Goal: Book appointment/travel/reservation

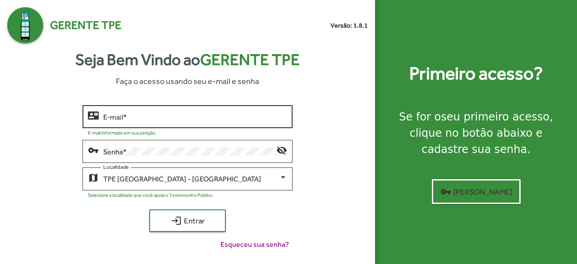
click at [181, 119] on input "E-mail *" at bounding box center [195, 117] width 184 height 8
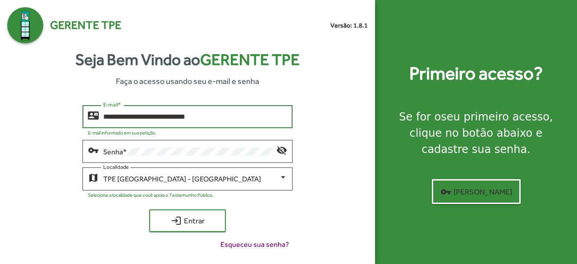
type input "**********"
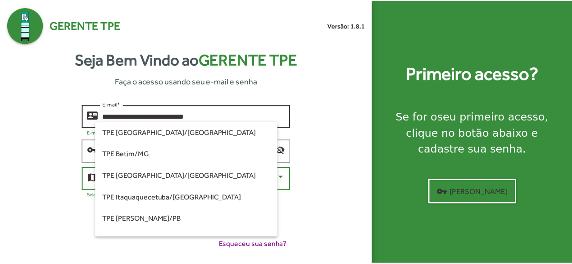
scroll to position [213, 0]
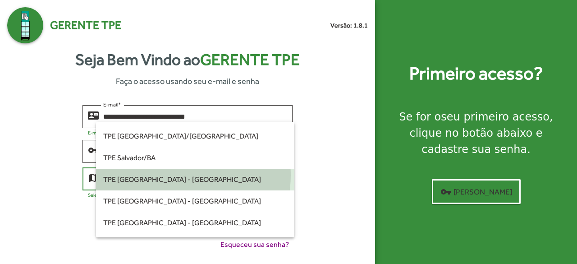
click at [170, 175] on span "TPE [GEOGRAPHIC_DATA] - [GEOGRAPHIC_DATA]" at bounding box center [195, 180] width 184 height 22
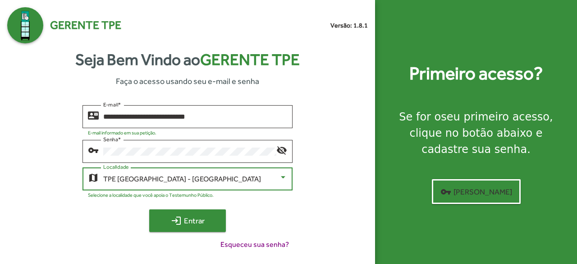
click at [192, 227] on span "login Entrar" at bounding box center [187, 220] width 60 height 16
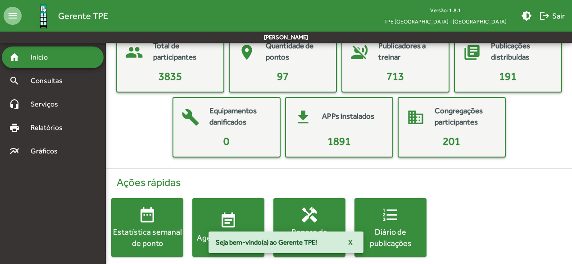
scroll to position [67, 0]
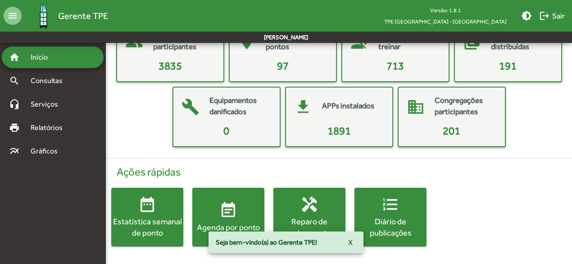
click at [345, 243] on button "handyman Reparo de equipamentos" at bounding box center [310, 216] width 72 height 59
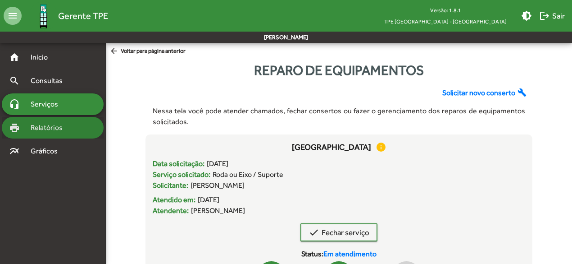
click at [49, 128] on span "Relatórios" at bounding box center [49, 127] width 49 height 11
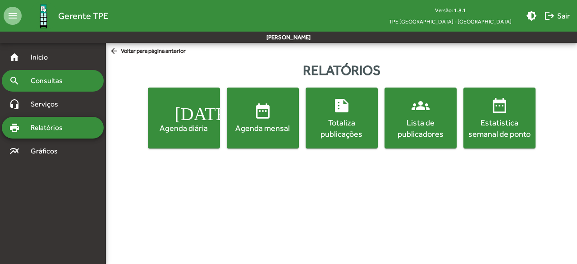
click at [62, 83] on span "Consultas" at bounding box center [49, 80] width 49 height 11
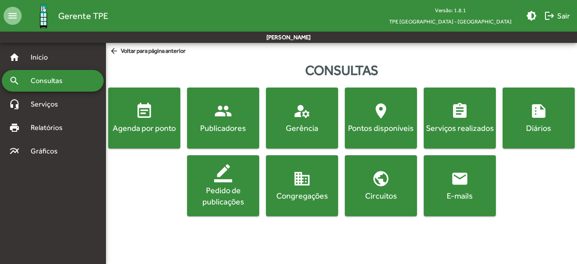
click at [296, 125] on div "Gerência" at bounding box center [302, 127] width 69 height 11
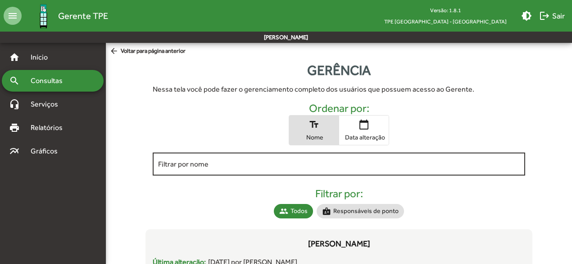
click at [256, 161] on input "Filtrar por nome" at bounding box center [339, 164] width 362 height 8
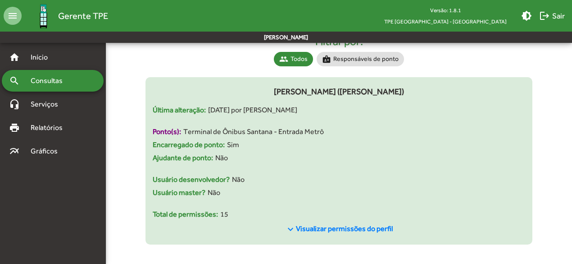
scroll to position [154, 0]
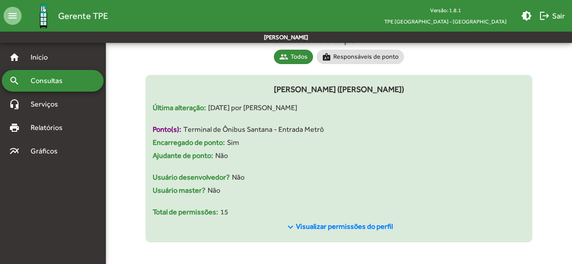
type input "****"
click at [333, 225] on span "Visualizar permissões do perfil" at bounding box center [344, 226] width 97 height 9
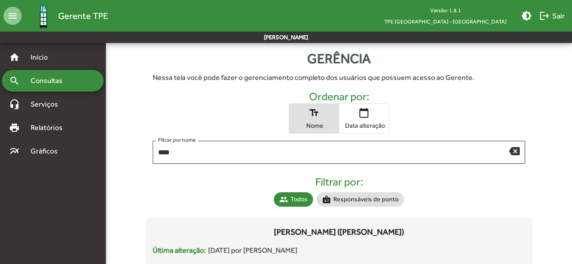
scroll to position [0, 0]
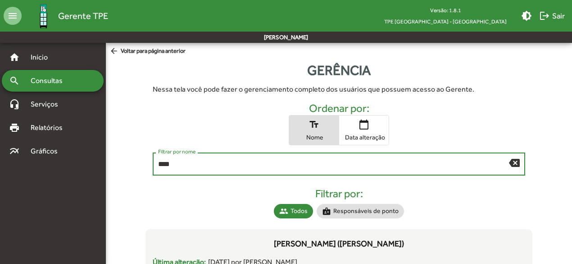
drag, startPoint x: 183, startPoint y: 164, endPoint x: 151, endPoint y: 163, distance: 32.0
click at [151, 163] on div "**** Filtrar por nome backspace" at bounding box center [339, 165] width 387 height 27
click at [48, 87] on div "search Consultas" at bounding box center [53, 81] width 102 height 22
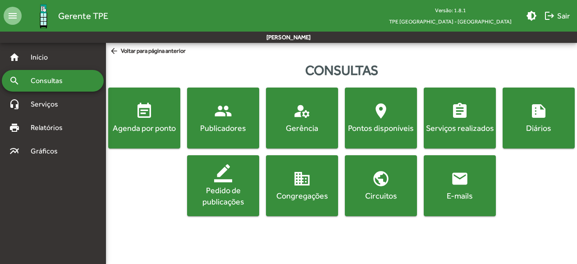
click at [219, 115] on mat-icon "people" at bounding box center [223, 111] width 18 height 18
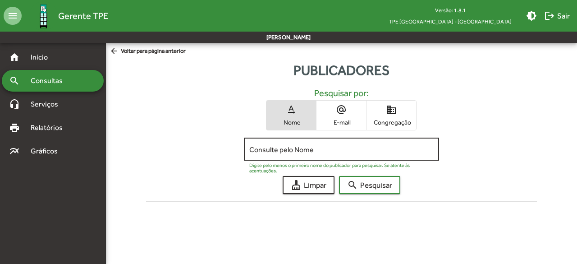
click at [279, 151] on input "Consulte pelo Nome" at bounding box center [341, 149] width 184 height 8
click at [339, 176] on button "search Pesquisar" at bounding box center [369, 185] width 61 height 18
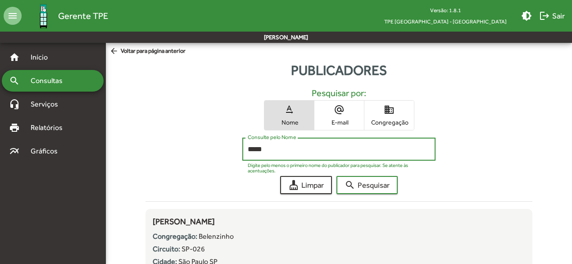
click at [259, 147] on input "*****" at bounding box center [339, 149] width 183 height 8
click at [361, 184] on span "search Pesquisar" at bounding box center [367, 185] width 45 height 16
drag, startPoint x: 208, startPoint y: 148, endPoint x: 201, endPoint y: 148, distance: 7.2
click at [201, 148] on div "****** Consulte pelo Nome Digite pelo menos o primeiro nome do publicador para …" at bounding box center [339, 150] width 387 height 27
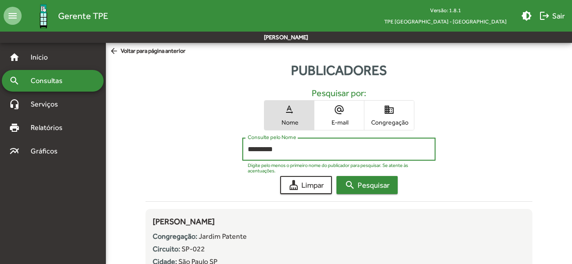
type input "*********"
click at [356, 183] on span "search Pesquisar" at bounding box center [367, 185] width 45 height 16
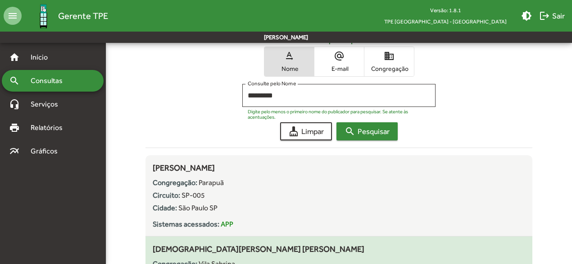
scroll to position [45, 0]
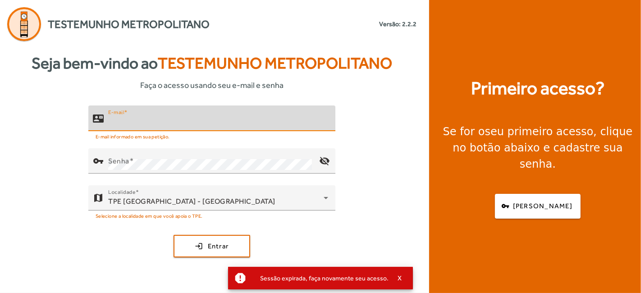
click at [201, 121] on input "E-mail" at bounding box center [218, 122] width 220 height 11
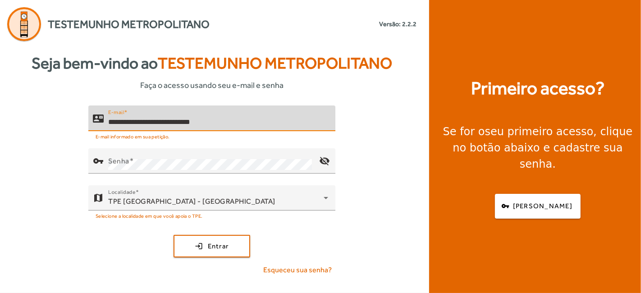
type input "**********"
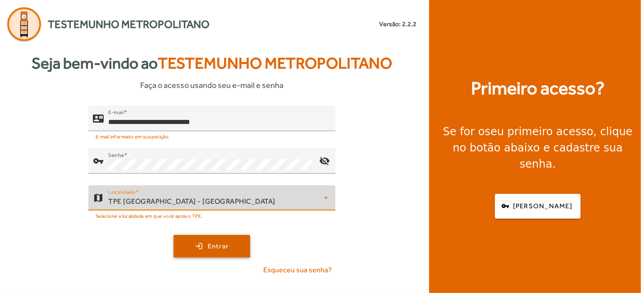
click at [199, 250] on span "submit" at bounding box center [211, 246] width 75 height 22
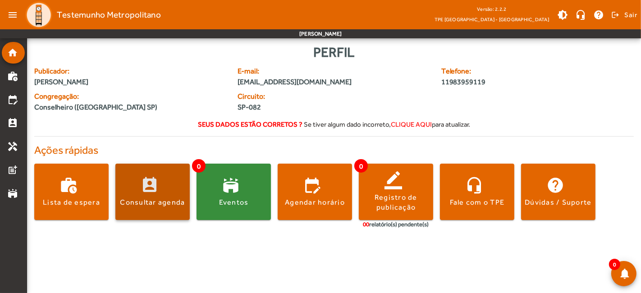
click at [155, 197] on div "Consultar agenda" at bounding box center [152, 202] width 65 height 10
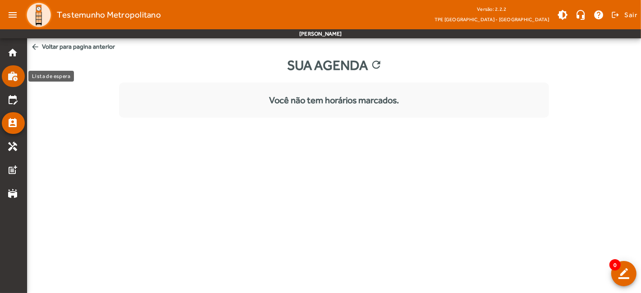
click at [16, 74] on mat-icon "work_history" at bounding box center [12, 76] width 11 height 11
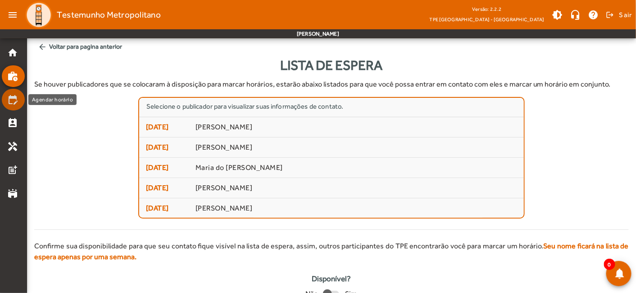
click at [16, 102] on mat-icon "edit_calendar" at bounding box center [12, 99] width 11 height 11
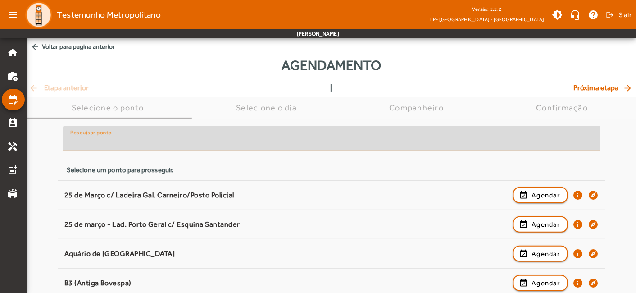
click at [149, 144] on input "Pesquisar ponto" at bounding box center [331, 142] width 523 height 11
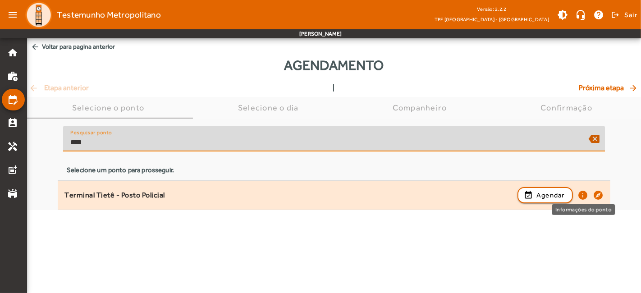
type input "****"
click at [581, 195] on mat-icon "info" at bounding box center [582, 195] width 11 height 11
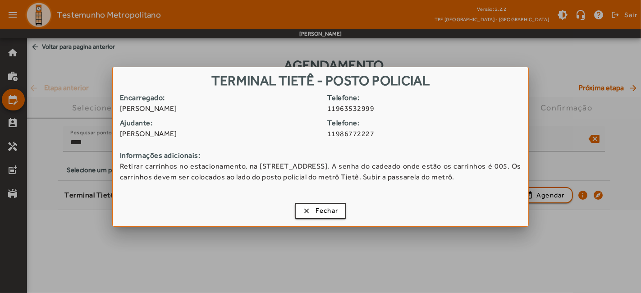
drag, startPoint x: 119, startPoint y: 109, endPoint x: 206, endPoint y: 111, distance: 86.6
click at [206, 111] on span "[PERSON_NAME]" at bounding box center [220, 108] width 201 height 11
copy span "[PERSON_NAME]"
drag, startPoint x: 376, startPoint y: 108, endPoint x: 335, endPoint y: 107, distance: 41.5
click at [335, 107] on span "11963532999" at bounding box center [427, 108] width 201 height 11
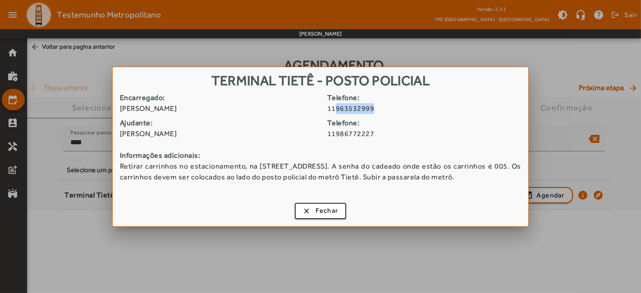
copy span "963532999"
drag, startPoint x: 120, startPoint y: 134, endPoint x: 196, endPoint y: 136, distance: 75.3
click at [196, 136] on span "[PERSON_NAME]" at bounding box center [220, 133] width 201 height 11
copy span "[PERSON_NAME]"
drag, startPoint x: 369, startPoint y: 135, endPoint x: 336, endPoint y: 137, distance: 32.9
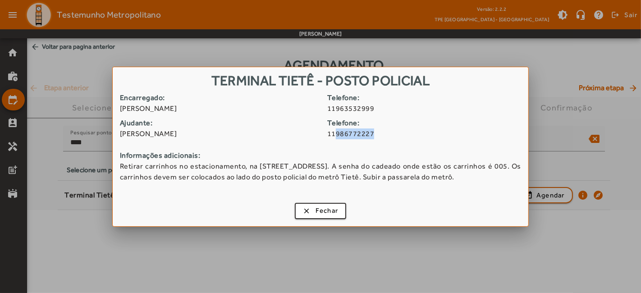
click at [336, 137] on span "11986772227" at bounding box center [427, 133] width 201 height 11
copy span "986772227"
click at [326, 212] on span "Fechar" at bounding box center [326, 211] width 23 height 10
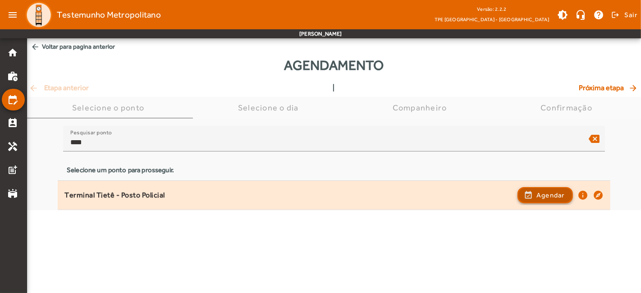
click at [532, 193] on span "button" at bounding box center [545, 195] width 54 height 22
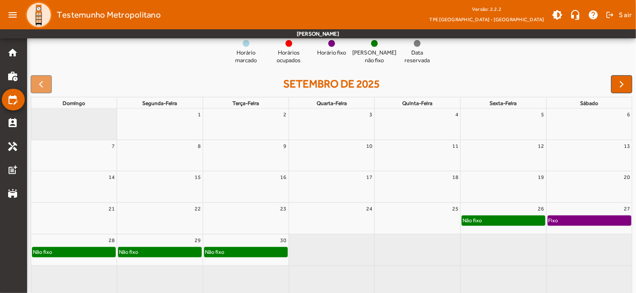
scroll to position [106, 0]
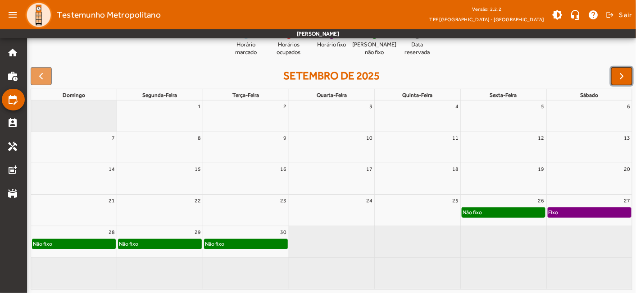
click at [624, 71] on span "button" at bounding box center [622, 76] width 11 height 11
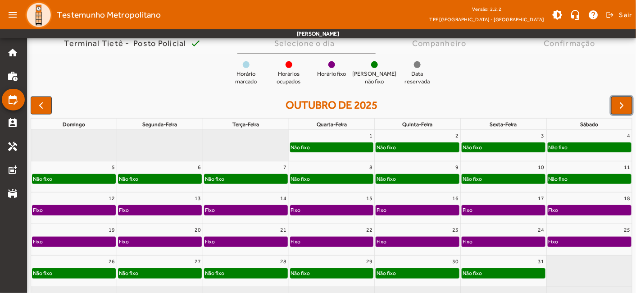
scroll to position [56, 0]
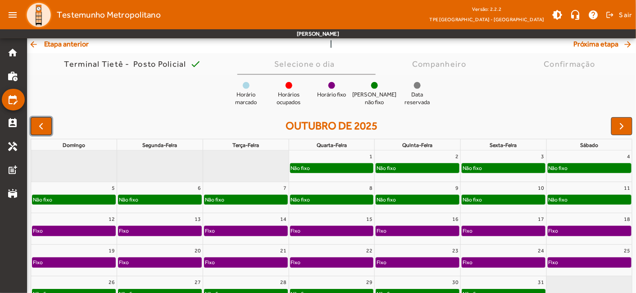
click at [44, 125] on span "button" at bounding box center [41, 126] width 11 height 11
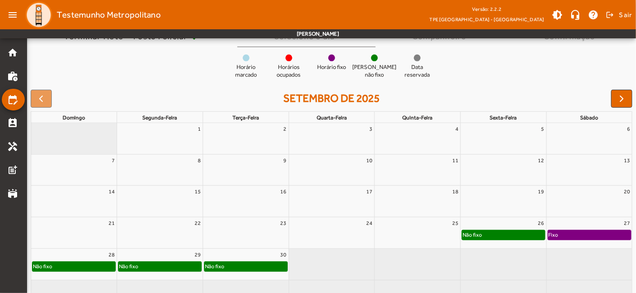
scroll to position [106, 0]
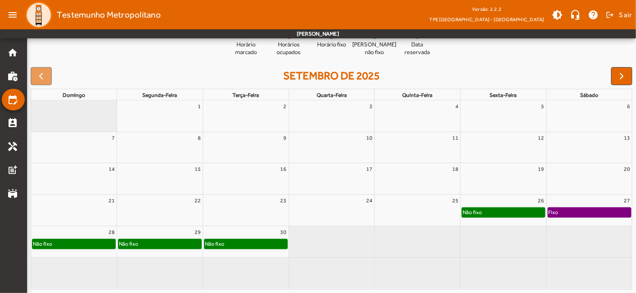
click at [179, 242] on div "Não fixo" at bounding box center [160, 243] width 83 height 9
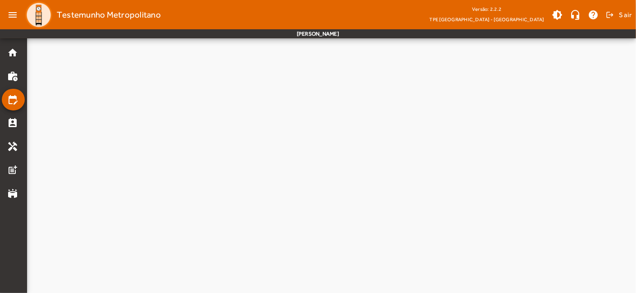
scroll to position [0, 0]
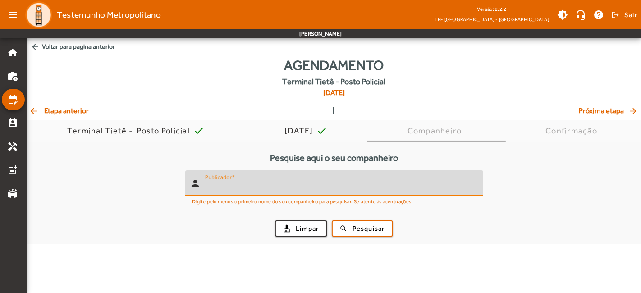
click at [263, 187] on input "Publicador" at bounding box center [340, 187] width 271 height 11
click at [350, 230] on span "submit" at bounding box center [362, 229] width 59 height 22
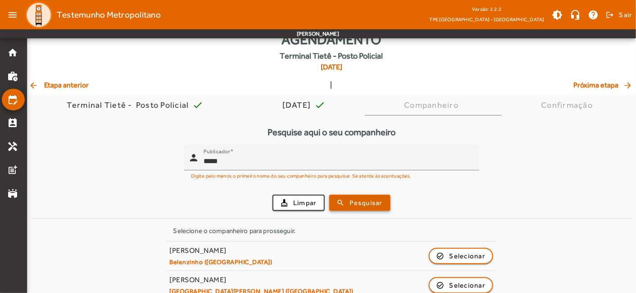
scroll to position [39, 0]
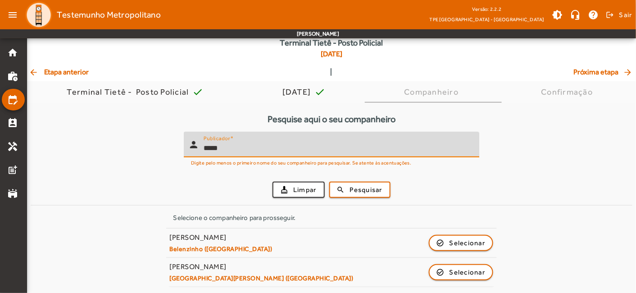
drag, startPoint x: 230, startPoint y: 147, endPoint x: 195, endPoint y: 149, distance: 35.7
click at [195, 149] on div "person Publicador *****" at bounding box center [328, 145] width 288 height 26
click at [347, 187] on span "submit" at bounding box center [359, 190] width 59 height 22
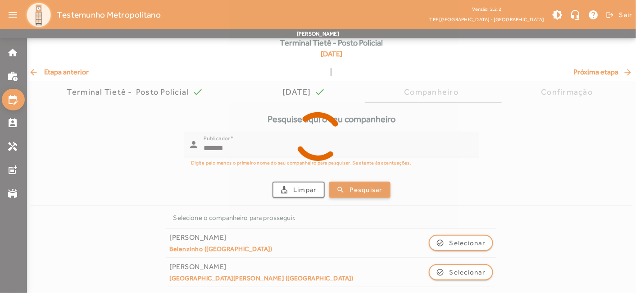
scroll to position [0, 0]
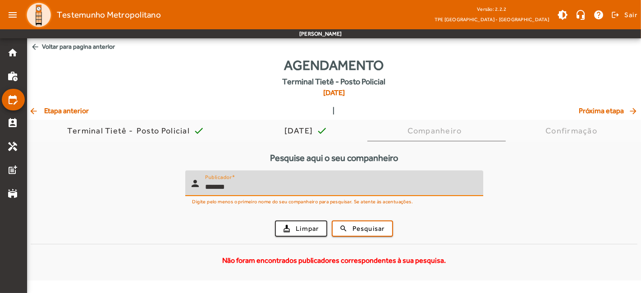
drag, startPoint x: 260, startPoint y: 189, endPoint x: 197, endPoint y: 190, distance: 63.1
click at [197, 190] on div "person Publicador *******" at bounding box center [330, 183] width 291 height 26
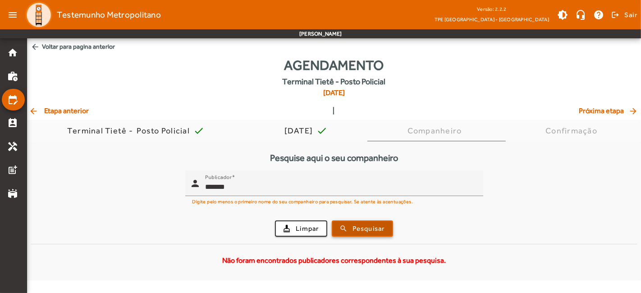
click at [348, 224] on span "submit" at bounding box center [362, 229] width 59 height 22
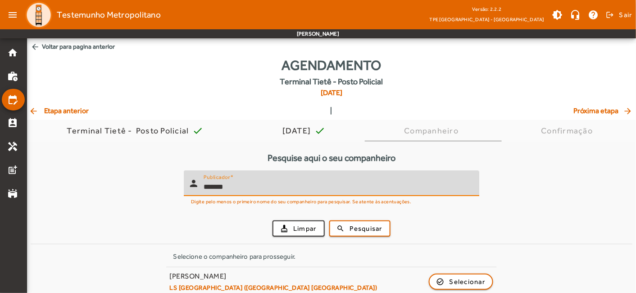
drag, startPoint x: 217, startPoint y: 187, endPoint x: 177, endPoint y: 187, distance: 40.6
click at [177, 187] on form "person Publicador ******* Digite pelo menos o primeiro nome do seu companheiro …" at bounding box center [332, 206] width 602 height 73
type input "**********"
click at [346, 224] on span "submit" at bounding box center [359, 229] width 59 height 22
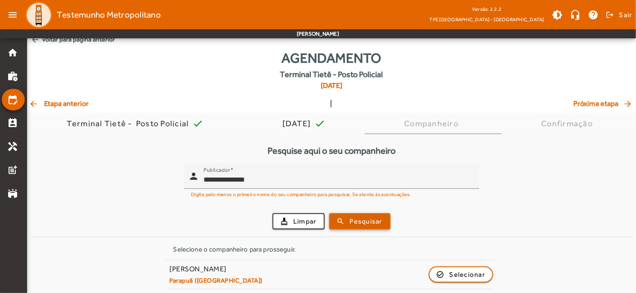
scroll to position [9, 0]
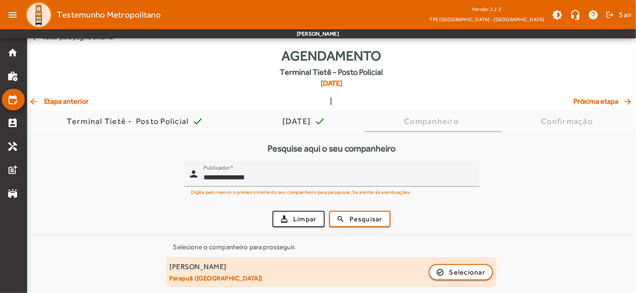
click at [183, 275] on small "Parapuã (São Paulo SP)" at bounding box center [216, 278] width 93 height 8
click at [202, 263] on div "[PERSON_NAME]" at bounding box center [216, 266] width 93 height 9
click at [197, 264] on div "[PERSON_NAME]" at bounding box center [216, 266] width 93 height 9
click at [451, 267] on span "Selecionar" at bounding box center [468, 272] width 36 height 11
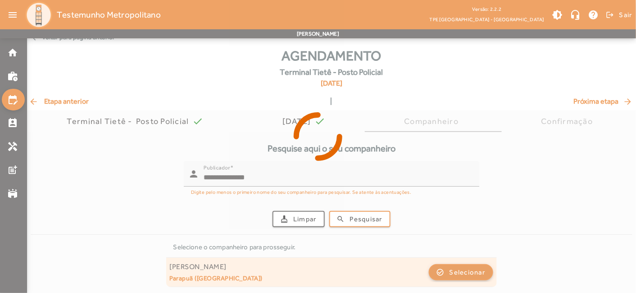
scroll to position [0, 0]
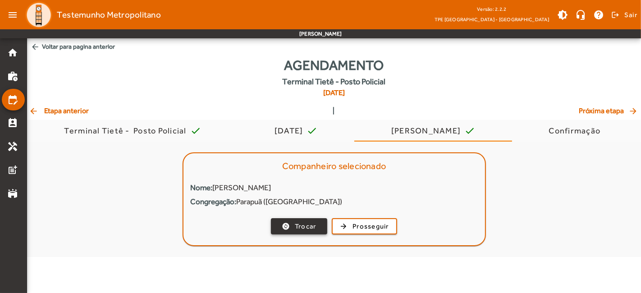
click at [295, 227] on span "Trocar" at bounding box center [306, 226] width 22 height 10
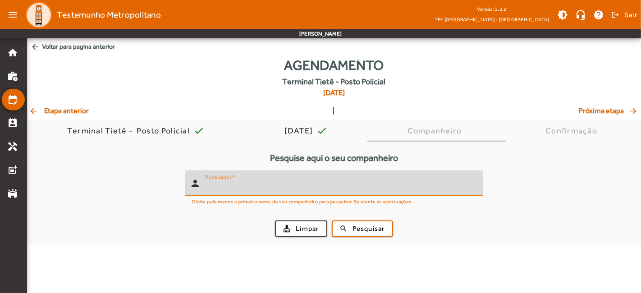
click at [311, 187] on input "Publicador" at bounding box center [340, 187] width 271 height 11
type input "*********"
click at [332, 220] on button "search Pesquisar" at bounding box center [362, 228] width 61 height 16
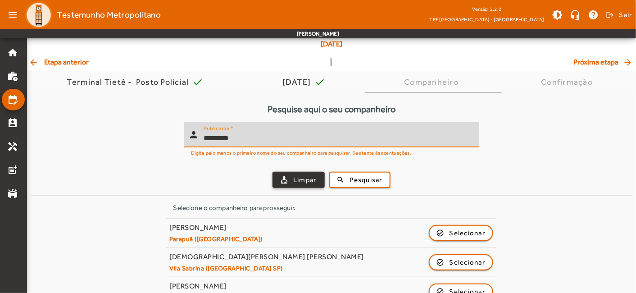
scroll to position [97, 0]
